Goal: Information Seeking & Learning: Learn about a topic

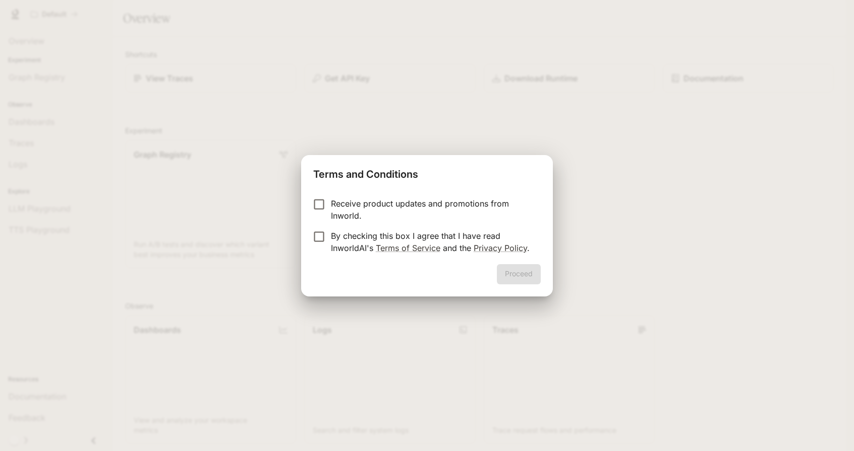
click at [358, 237] on p "By checking this box I agree that I have read InworldAI's Terms of Service and …" at bounding box center [432, 242] width 202 height 24
click at [512, 270] on button "Proceed" at bounding box center [519, 274] width 44 height 20
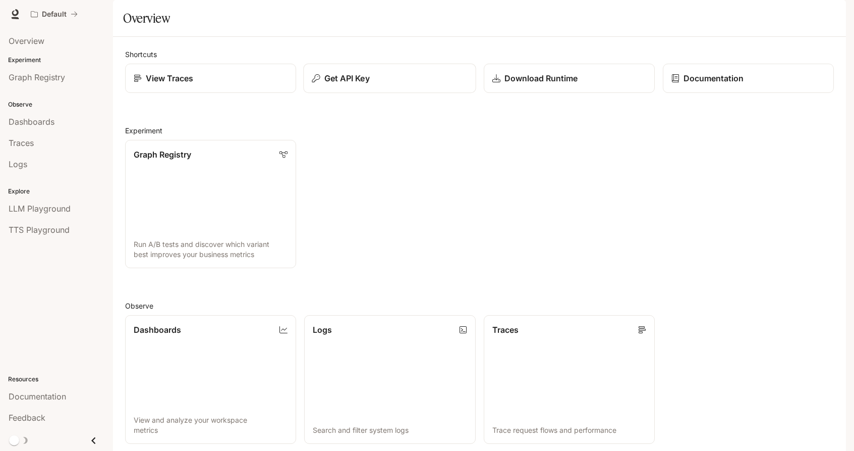
click at [372, 84] on div "Get API Key" at bounding box center [389, 78] width 155 height 12
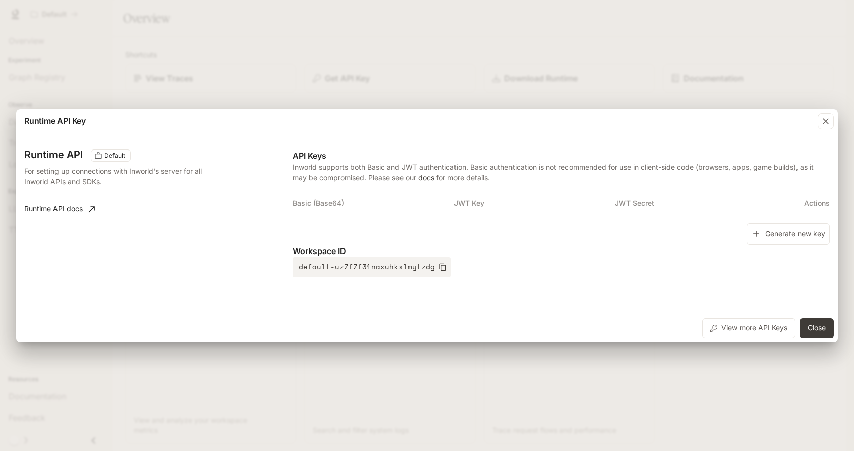
click at [383, 79] on div "Runtime API Key Runtime API Default For setting up connections with Inworld's s…" at bounding box center [427, 225] width 854 height 451
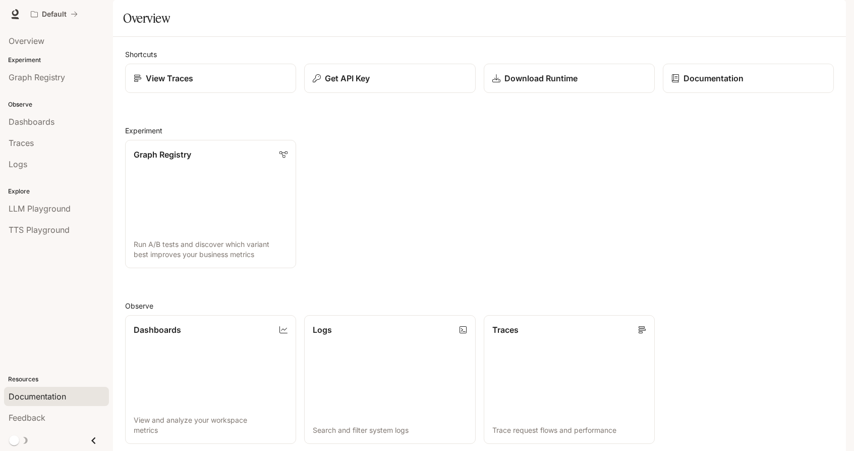
click at [37, 390] on link "Documentation" at bounding box center [56, 396] width 105 height 19
click at [694, 84] on p "Documentation" at bounding box center [713, 78] width 61 height 12
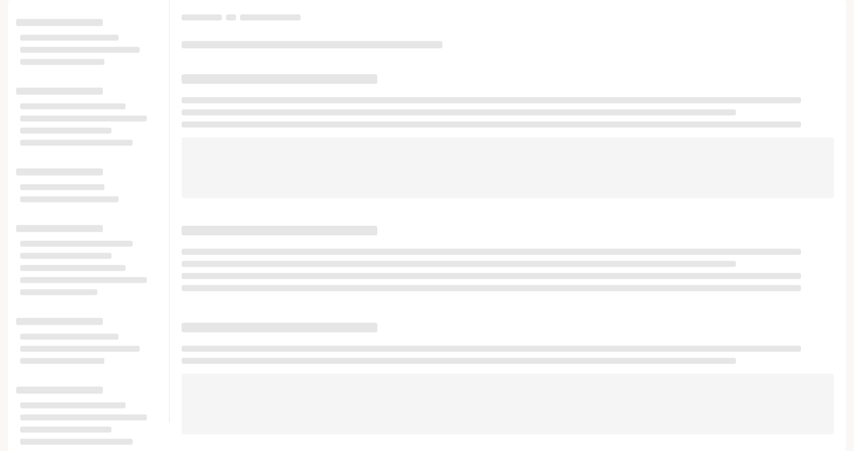
click at [66, 19] on button "Default" at bounding box center [54, 14] width 56 height 20
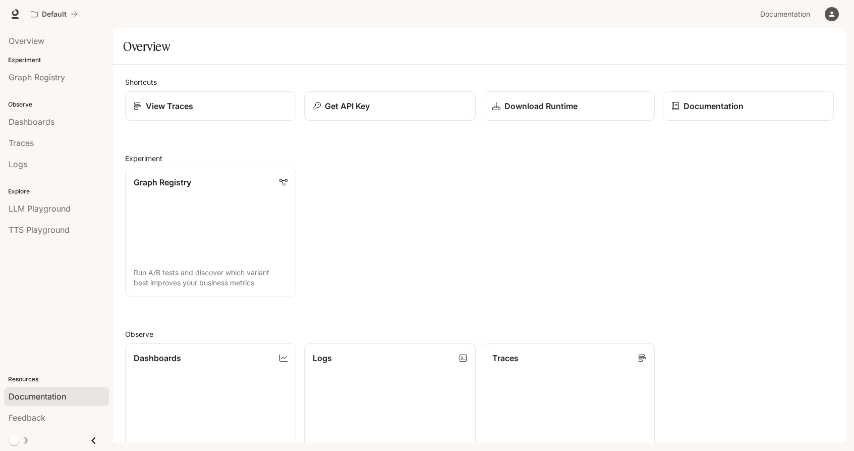
click at [44, 390] on span "Documentation" at bounding box center [38, 396] width 58 height 12
click at [331, 108] on p "Get API Key" at bounding box center [346, 106] width 45 height 12
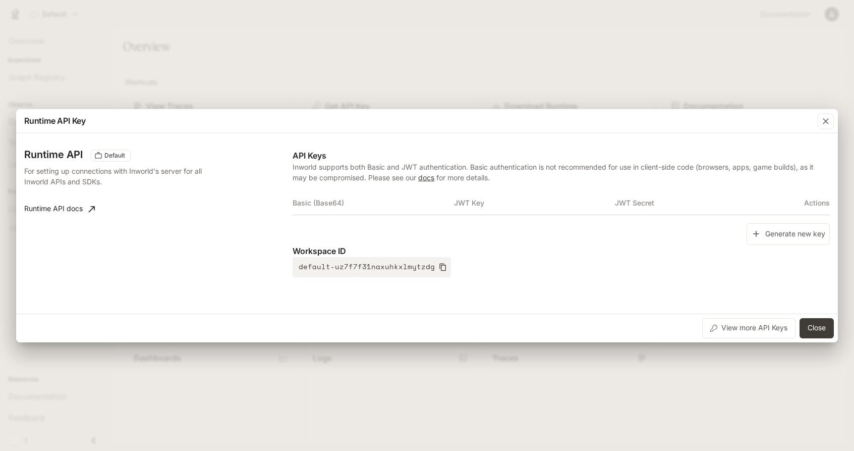
click at [426, 177] on link "docs" at bounding box center [426, 177] width 16 height 9
click at [456, 42] on div "Runtime API Key Runtime API Default For setting up connections with Inworld's s…" at bounding box center [427, 225] width 854 height 451
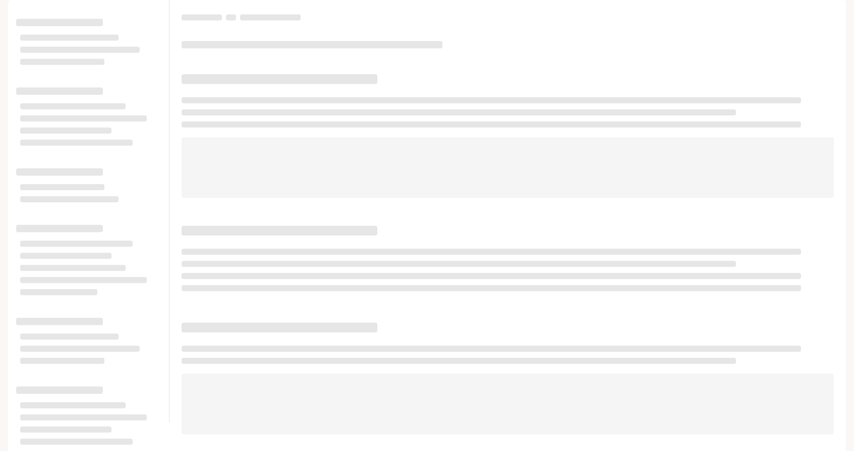
click at [619, 147] on div at bounding box center [508, 134] width 652 height 127
click at [613, 198] on span at bounding box center [508, 167] width 652 height 61
click at [573, 135] on div at bounding box center [508, 134] width 652 height 127
click at [354, 330] on div at bounding box center [508, 211] width 677 height 422
click at [350, 362] on div at bounding box center [508, 376] width 652 height 115
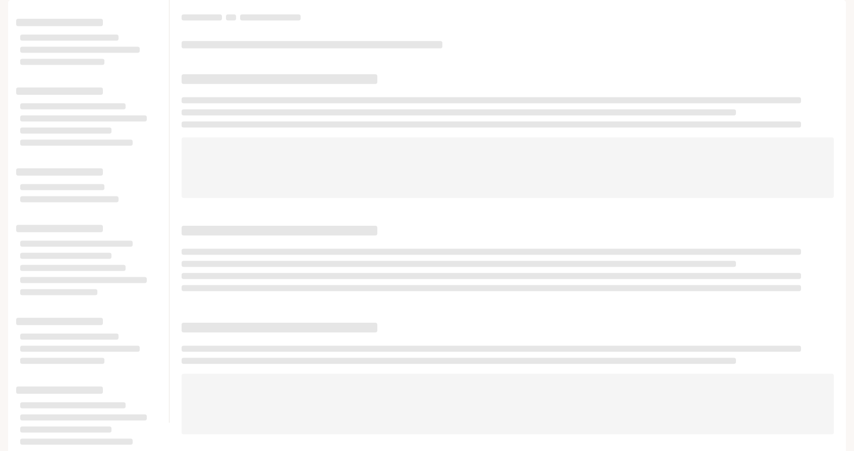
click at [395, 182] on span at bounding box center [508, 167] width 652 height 61
click at [381, 127] on span at bounding box center [492, 124] width 620 height 6
click at [290, 84] on span at bounding box center [280, 79] width 196 height 10
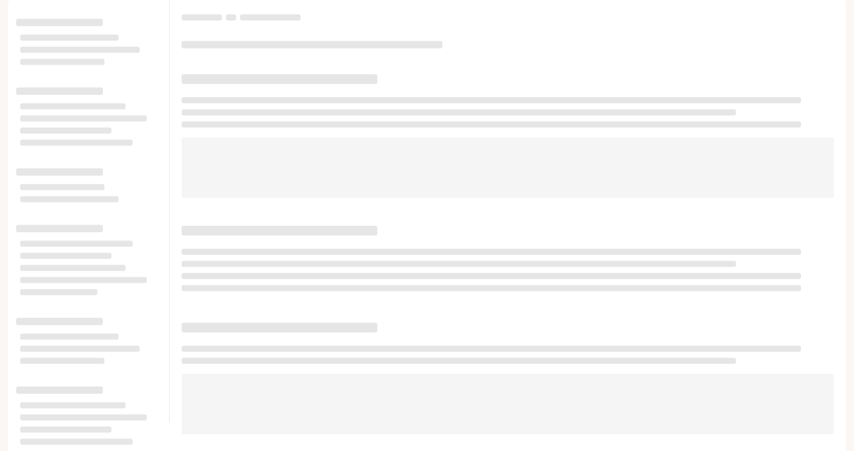
click at [290, 84] on span at bounding box center [280, 79] width 196 height 10
click at [276, 48] on span at bounding box center [312, 44] width 261 height 7
drag, startPoint x: 652, startPoint y: 92, endPoint x: 704, endPoint y: 35, distance: 76.8
click at [652, 91] on div at bounding box center [508, 211] width 677 height 422
click at [823, 15] on button "button" at bounding box center [832, 14] width 20 height 20
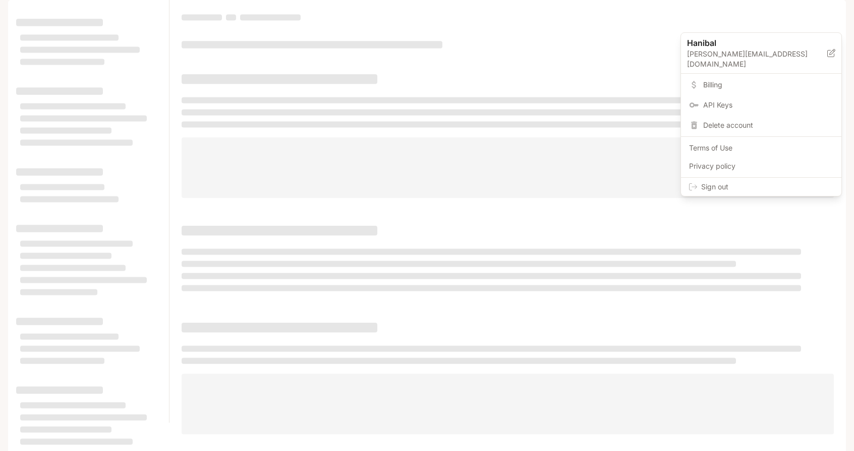
click at [802, 18] on div at bounding box center [427, 225] width 854 height 451
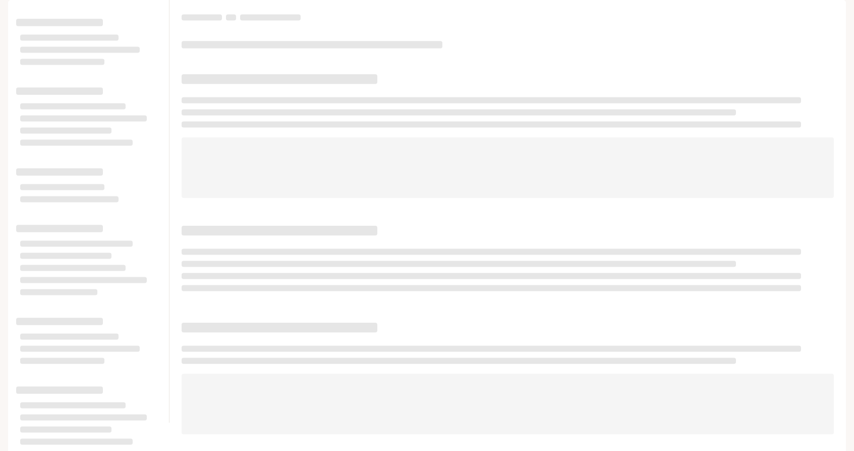
click at [829, 13] on icon "button" at bounding box center [832, 14] width 8 height 8
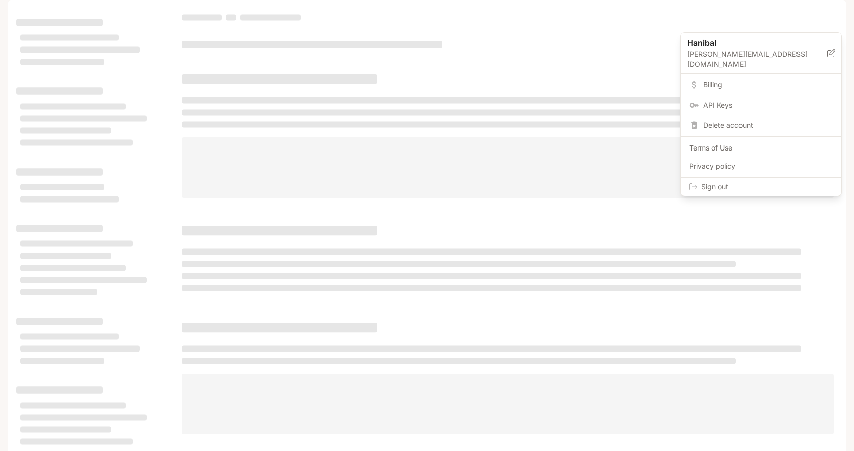
click at [699, 161] on span "Privacy policy" at bounding box center [761, 166] width 144 height 10
